Goal: Task Accomplishment & Management: Manage account settings

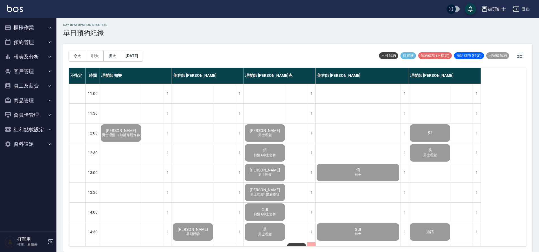
scroll to position [257, 0]
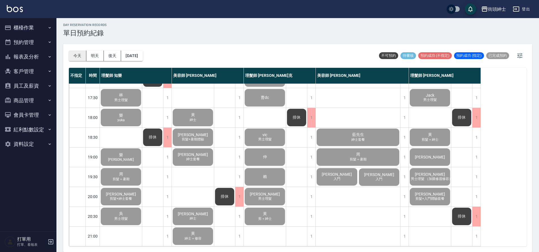
click at [82, 54] on button "今天" at bounding box center [78, 56] width 18 height 10
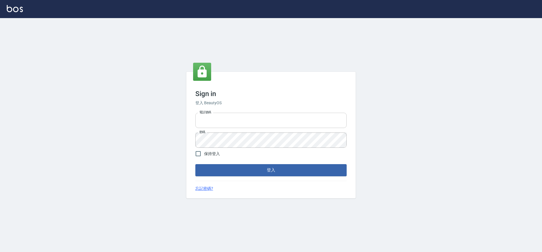
type input "0976742122"
click at [232, 119] on input "0976742122" at bounding box center [270, 120] width 151 height 15
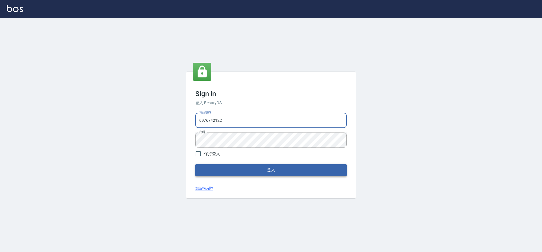
click at [244, 170] on button "登入" at bounding box center [270, 170] width 151 height 12
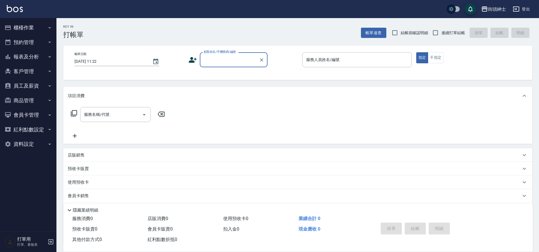
click at [36, 39] on button "預約管理" at bounding box center [28, 42] width 52 height 15
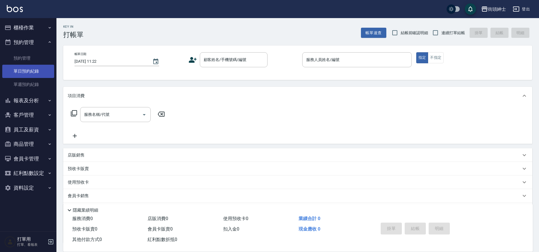
click at [32, 66] on link "單日預約紀錄" at bounding box center [28, 71] width 52 height 13
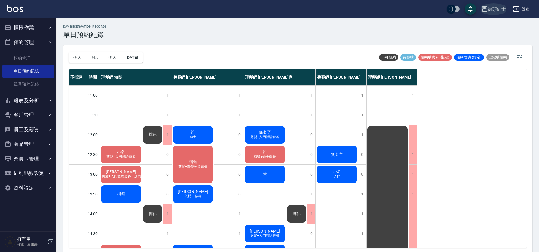
click at [499, 6] on div "街頭紳士" at bounding box center [497, 9] width 18 height 7
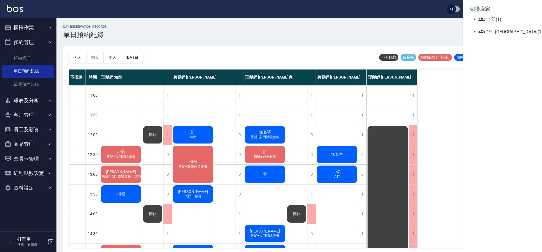
click at [431, 25] on div at bounding box center [271, 126] width 542 height 252
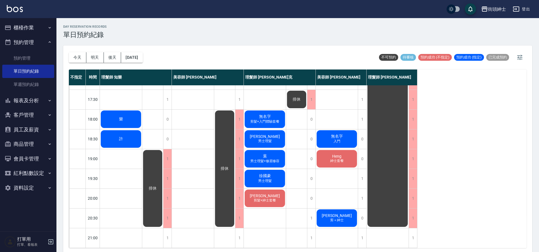
scroll to position [246, 0]
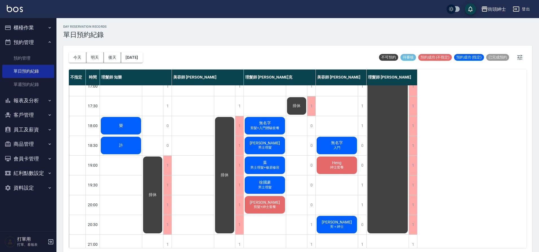
click at [130, 129] on div "樂" at bounding box center [121, 125] width 42 height 19
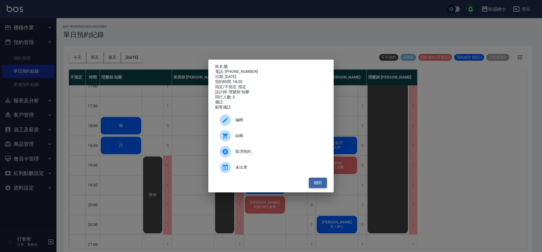
click at [318, 188] on button "關閉" at bounding box center [318, 183] width 18 height 10
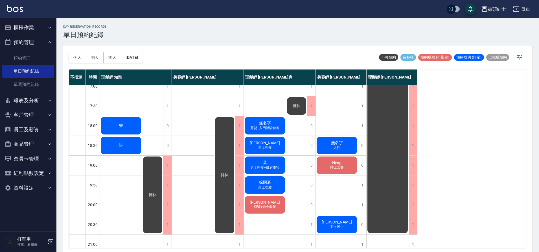
click at [121, 138] on div "許" at bounding box center [121, 145] width 42 height 19
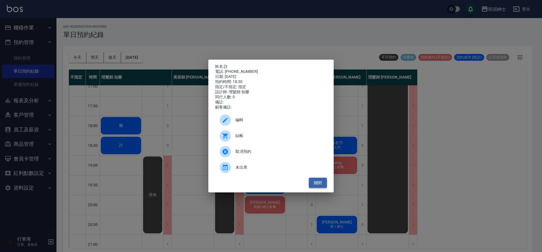
click at [319, 188] on button "關閉" at bounding box center [318, 183] width 18 height 10
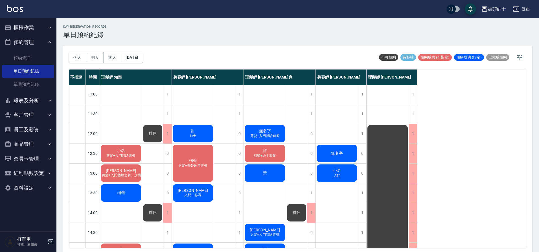
scroll to position [0, 0]
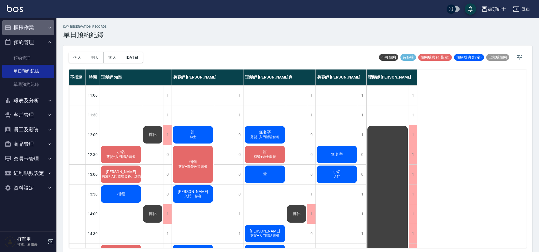
click at [31, 27] on button "櫃檯作業" at bounding box center [28, 27] width 52 height 15
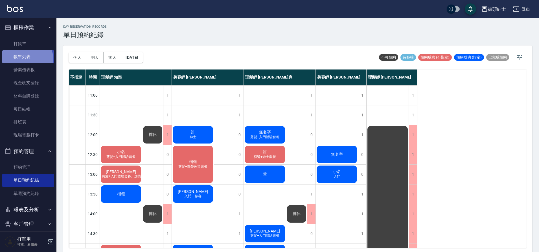
click at [27, 59] on link "帳單列表" at bounding box center [28, 56] width 52 height 13
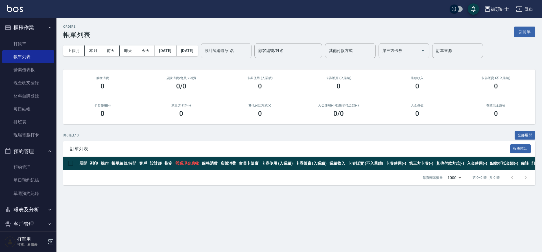
click at [239, 54] on input "設計師編號/姓名" at bounding box center [226, 51] width 46 height 10
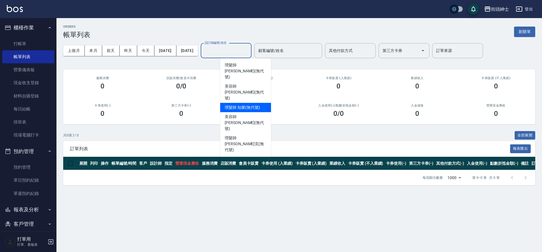
click at [246, 104] on span "理髮師 知樂 (無代號)" at bounding box center [242, 107] width 35 height 6
type input "理髮師 知樂(無代號)"
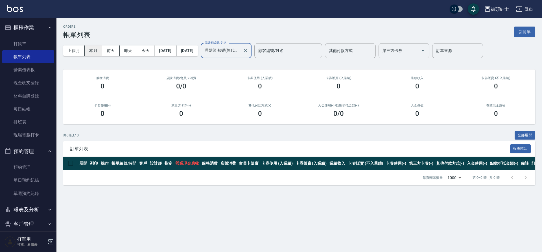
click at [99, 52] on button "本月" at bounding box center [94, 50] width 18 height 10
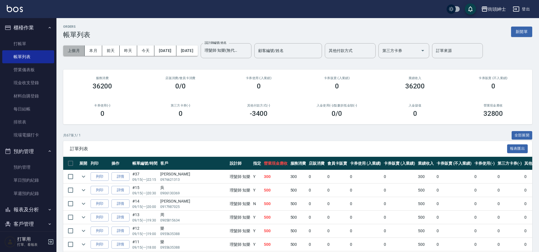
click at [82, 51] on button "上個月" at bounding box center [73, 50] width 21 height 10
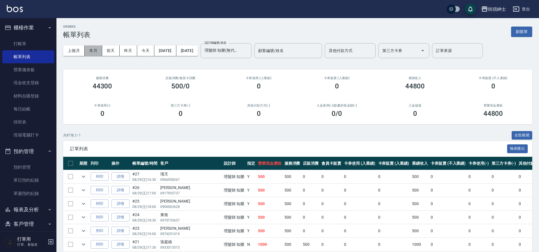
click at [98, 53] on button "本月" at bounding box center [94, 50] width 18 height 10
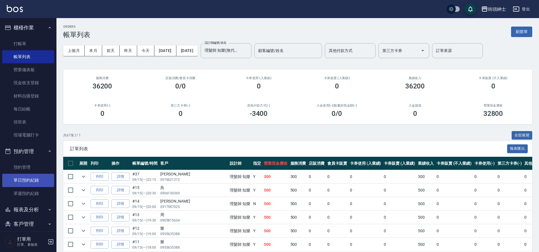
click at [28, 185] on link "單日預約紀錄" at bounding box center [28, 180] width 52 height 13
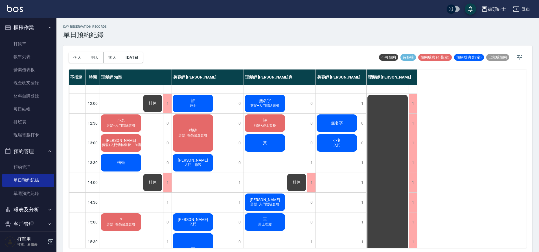
scroll to position [21, 0]
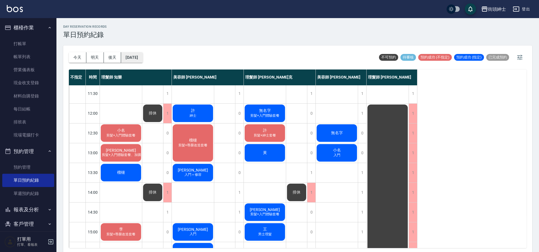
click at [139, 56] on button "[DATE]" at bounding box center [131, 57] width 21 height 10
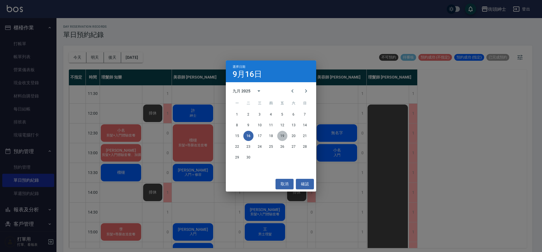
click at [281, 136] on button "19" at bounding box center [282, 136] width 10 height 10
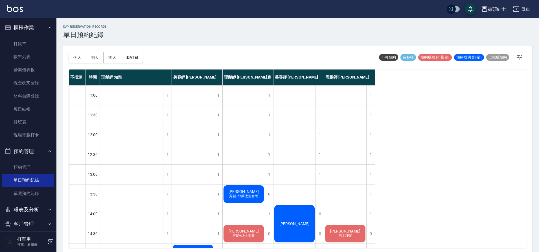
scroll to position [125, 0]
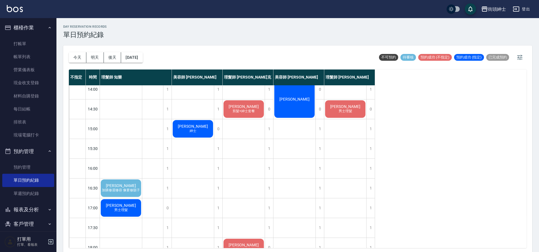
click at [135, 183] on div "蔡珺恩 加購修眉修容 像要修鬍子" at bounding box center [121, 187] width 42 height 19
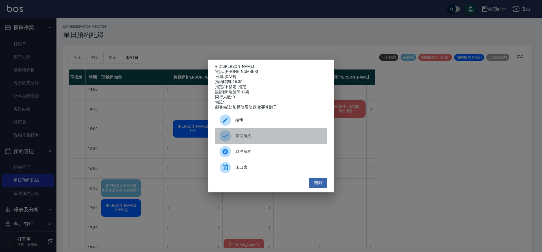
click at [252, 139] on span "接受預約" at bounding box center [279, 136] width 87 height 6
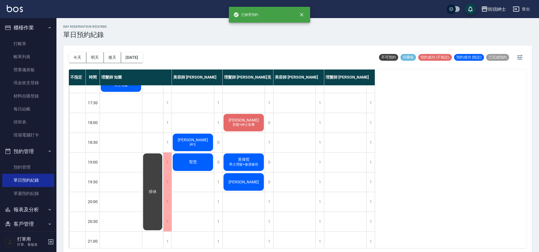
scroll to position [245, 0]
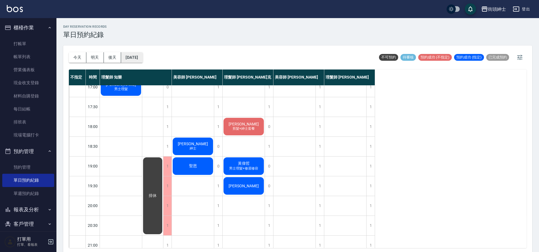
click at [140, 58] on button "2025/09/19" at bounding box center [131, 57] width 21 height 10
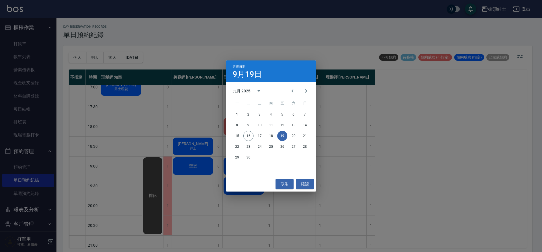
click at [157, 135] on div "選擇日期 9月19日 九月 2025 一 二 三 四 五 六 日 1 2 3 4 5 6 7 8 9 10 11 12 13 14 15 16 17 18 1…" at bounding box center [271, 126] width 542 height 252
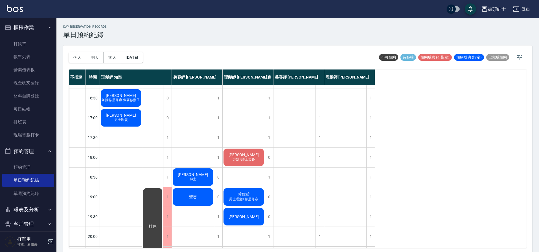
scroll to position [211, 0]
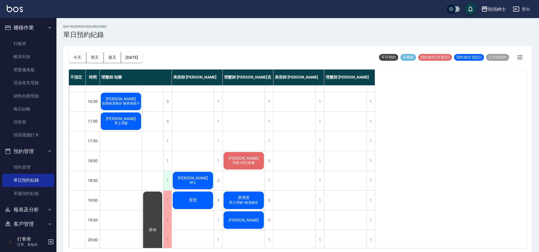
click at [165, 182] on div "1" at bounding box center [167, 180] width 8 height 19
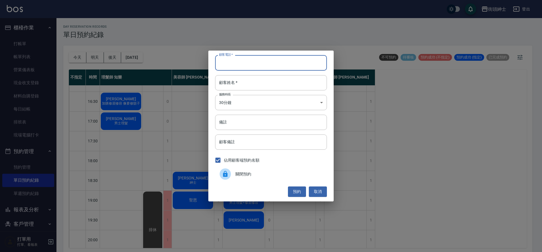
click at [263, 61] on input "顧客電話   *" at bounding box center [271, 62] width 112 height 15
type input "0955635388"
click at [255, 79] on input "顧客姓名   *" at bounding box center [271, 82] width 112 height 15
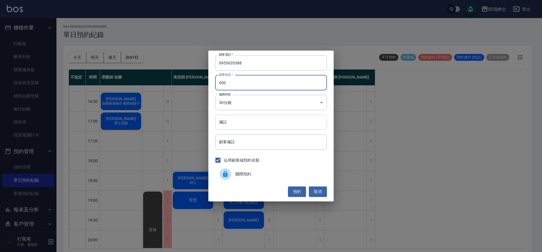
type input "000"
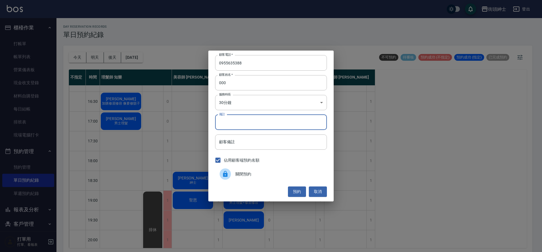
click at [237, 123] on input "備註" at bounding box center [271, 122] width 112 height 15
type input "ㄌ"
type input "林恩"
click at [298, 195] on button "預約" at bounding box center [297, 191] width 18 height 10
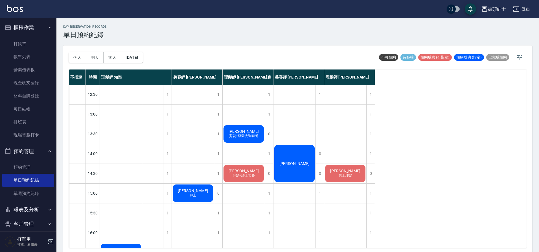
scroll to position [182, 0]
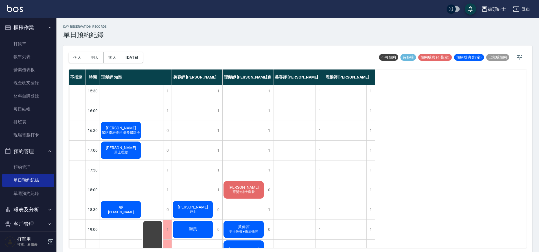
click at [143, 63] on div "今天 明天 後天 2025/09/19" at bounding box center [106, 57] width 74 height 24
click at [143, 60] on button "2025/09/19" at bounding box center [131, 57] width 21 height 10
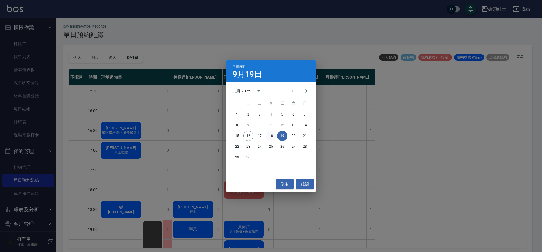
click at [275, 136] on button "18" at bounding box center [271, 136] width 10 height 10
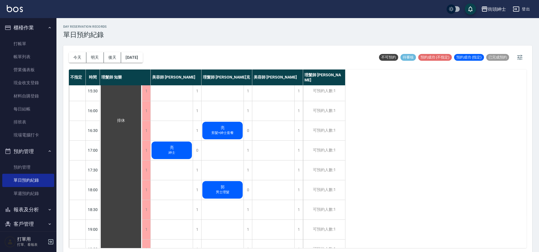
click at [141, 63] on div "今天 明天 後天 2025/09/18" at bounding box center [106, 57] width 74 height 24
click at [143, 59] on button "2025/09/18" at bounding box center [131, 57] width 21 height 10
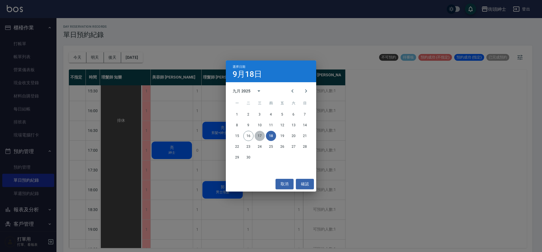
click at [260, 138] on button "17" at bounding box center [260, 136] width 10 height 10
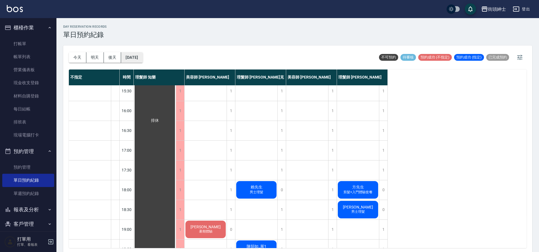
click at [140, 57] on button "2025/09/17" at bounding box center [131, 57] width 21 height 10
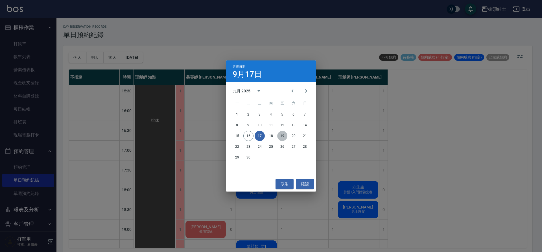
click at [283, 136] on button "19" at bounding box center [282, 136] width 10 height 10
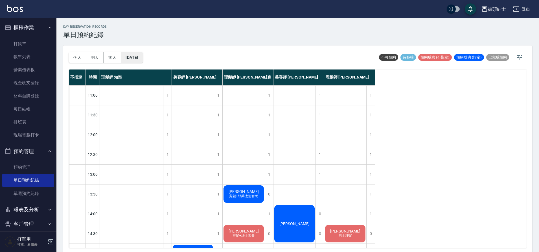
click at [141, 53] on button "2025/09/19" at bounding box center [131, 57] width 21 height 10
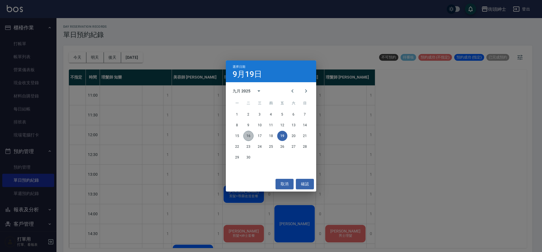
click at [252, 135] on button "16" at bounding box center [248, 136] width 10 height 10
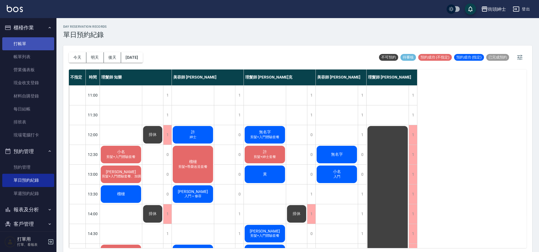
click at [31, 37] on link "打帳單" at bounding box center [28, 43] width 52 height 13
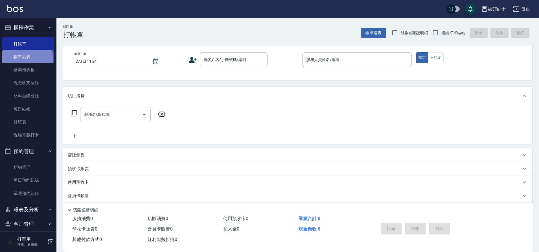
click at [23, 60] on link "帳單列表" at bounding box center [28, 56] width 52 height 13
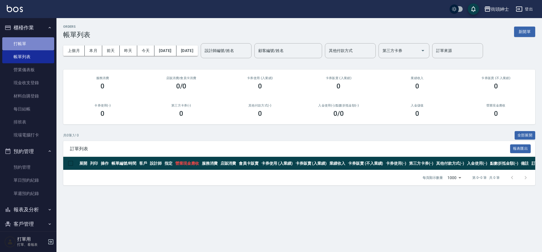
click at [44, 44] on link "打帳單" at bounding box center [28, 43] width 52 height 13
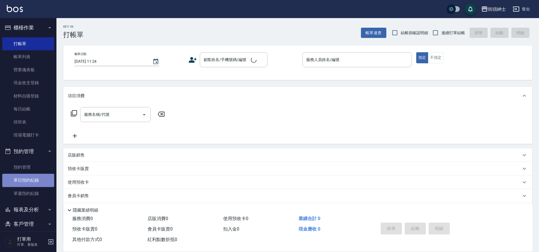
click at [41, 182] on link "單日預約紀錄" at bounding box center [28, 180] width 52 height 13
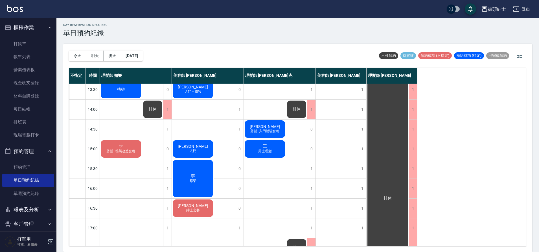
scroll to position [113, 0]
